Goal: Check status

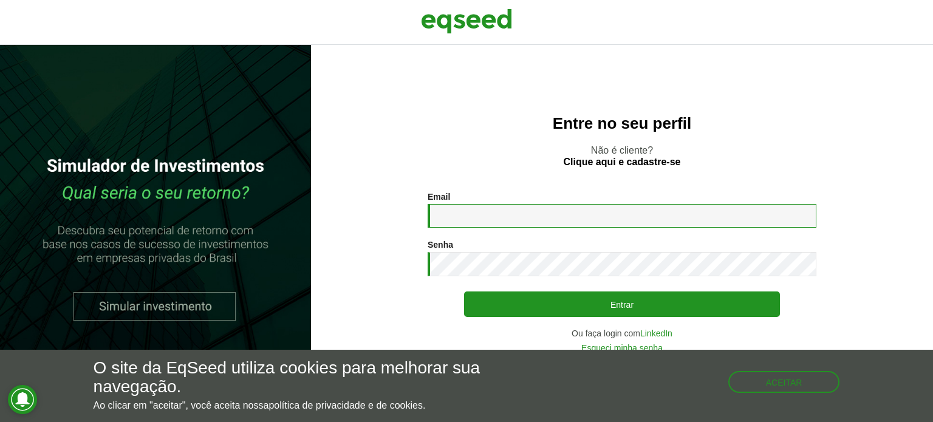
click at [510, 218] on input "Email *" at bounding box center [622, 216] width 389 height 24
type input "**********"
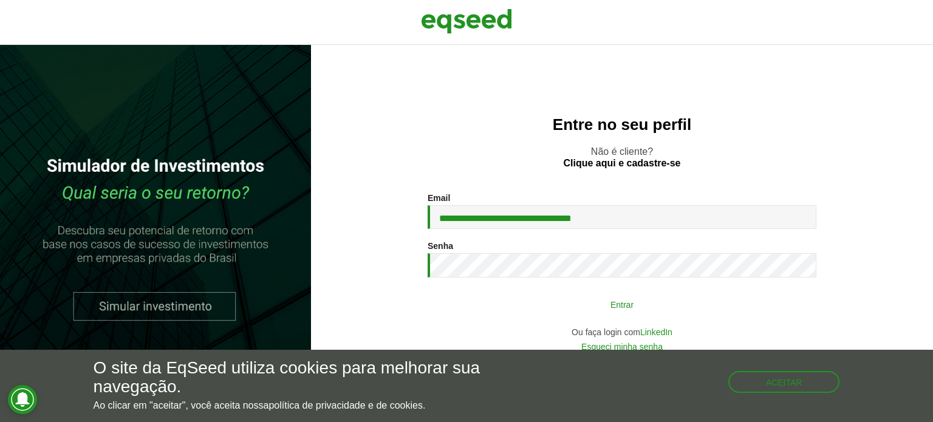
click at [585, 304] on button "Entrar" at bounding box center [622, 304] width 316 height 23
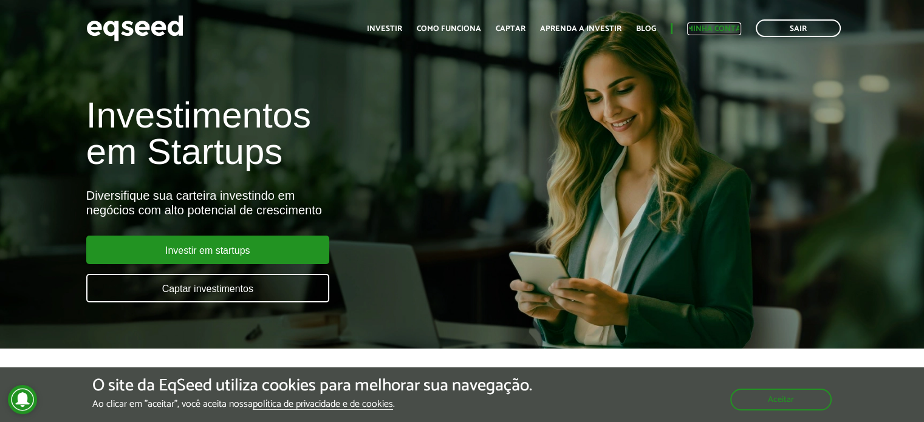
click at [725, 29] on link "Minha conta" at bounding box center [714, 29] width 54 height 8
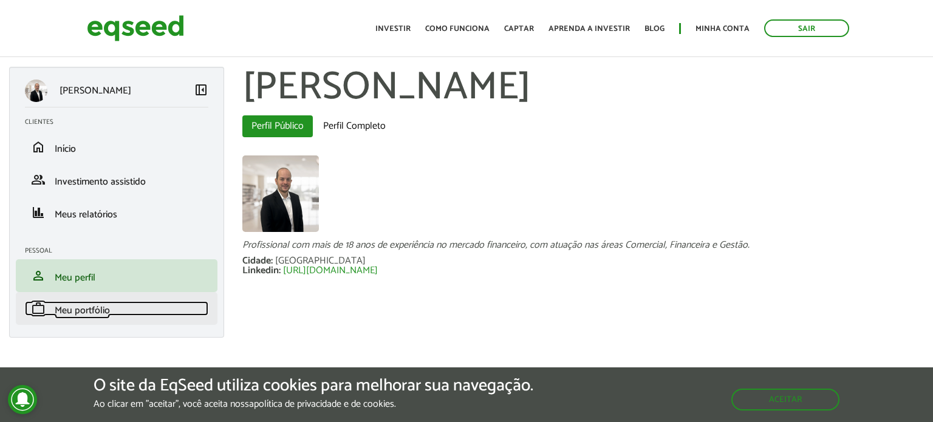
click at [95, 307] on span "Meu portfólio" at bounding box center [82, 311] width 55 height 16
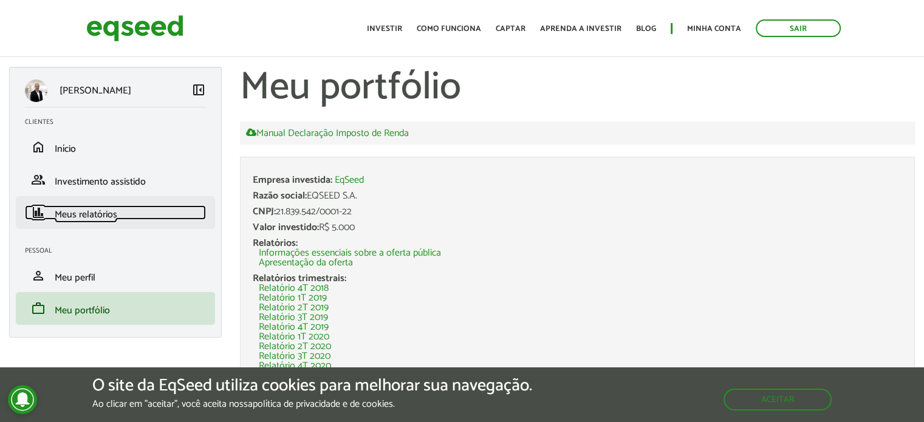
click at [109, 216] on span "Meus relatórios" at bounding box center [86, 215] width 63 height 16
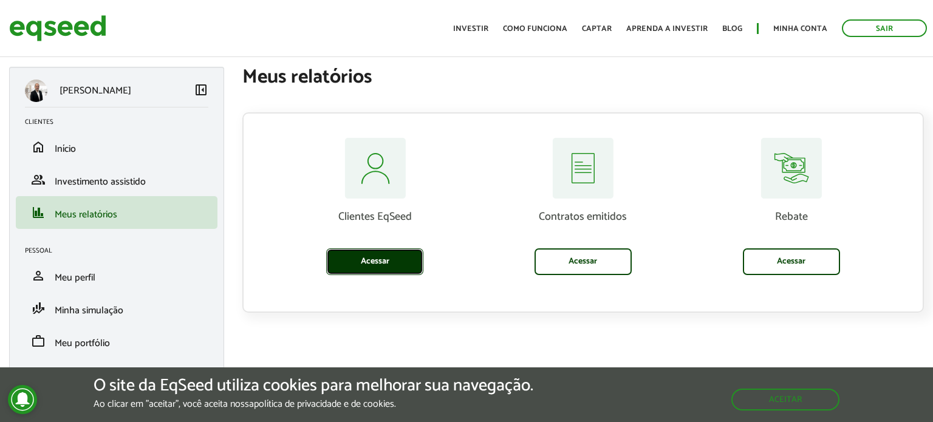
click at [369, 259] on link "Acessar" at bounding box center [374, 261] width 97 height 27
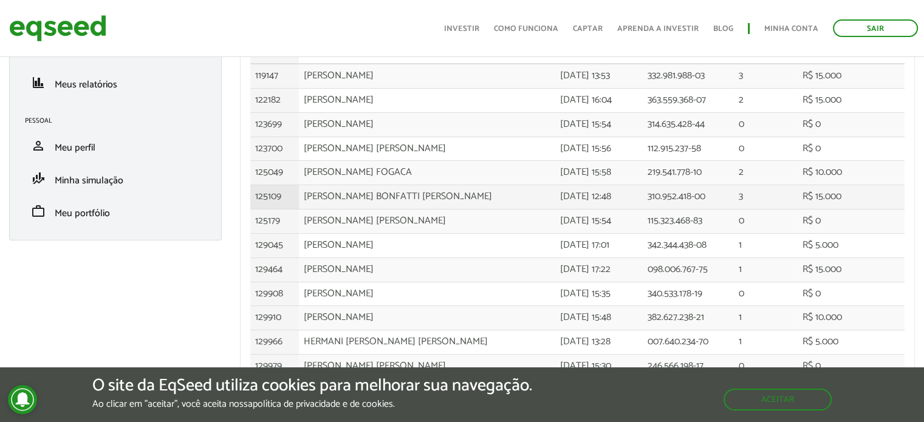
scroll to position [134, 0]
